Goal: Transaction & Acquisition: Purchase product/service

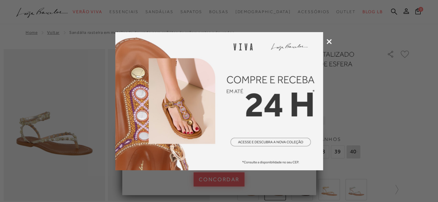
click at [330, 42] on icon at bounding box center [328, 41] width 5 height 5
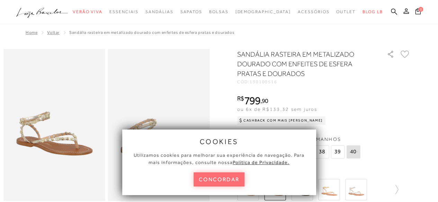
click at [205, 180] on button "concordar" at bounding box center [218, 180] width 51 height 14
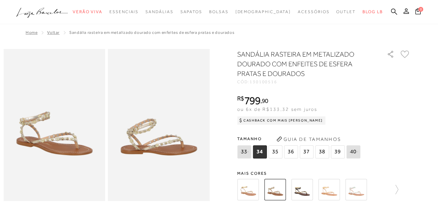
click at [164, 127] on img at bounding box center [159, 125] width 102 height 152
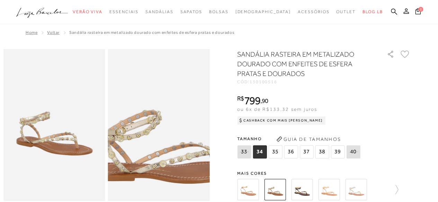
click at [152, 129] on img at bounding box center [165, 123] width 203 height 305
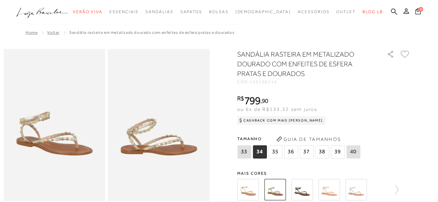
click at [364, 76] on h1 "SANDÁLIA RASTEIRA EM METALIZADO DOURADO COM ENFEITES DE ESFERA PRATAS E DOURADOS" at bounding box center [302, 63] width 130 height 29
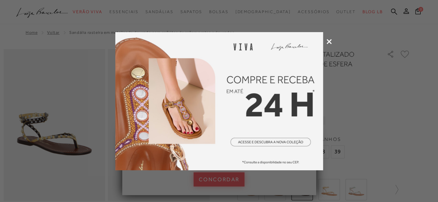
click at [332, 41] on div at bounding box center [219, 101] width 438 height 202
click at [329, 42] on icon at bounding box center [328, 41] width 5 height 5
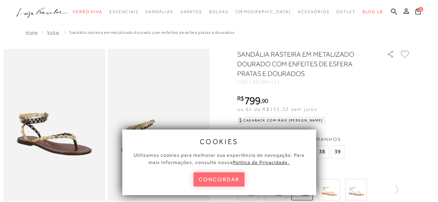
click at [232, 180] on button "concordar" at bounding box center [218, 180] width 51 height 14
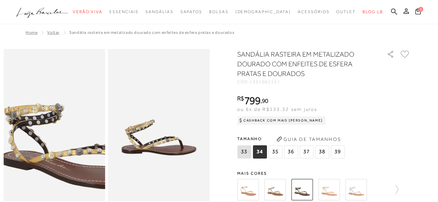
click at [31, 124] on img at bounding box center [75, 128] width 203 height 305
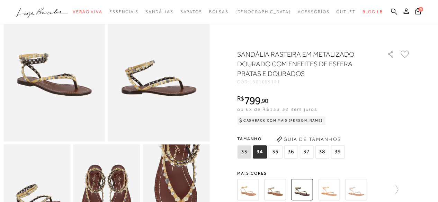
scroll to position [173, 0]
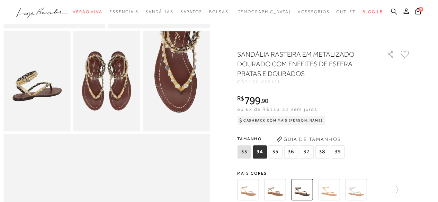
click at [184, 81] on img at bounding box center [176, 81] width 67 height 100
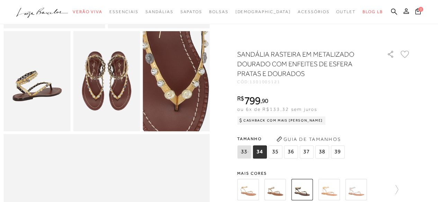
click at [187, 82] on img at bounding box center [167, 85] width 134 height 200
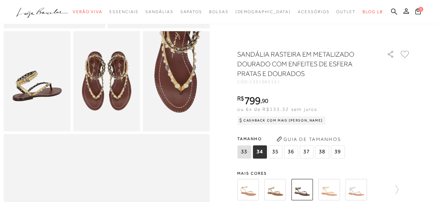
scroll to position [0, 0]
